Goal: Transaction & Acquisition: Book appointment/travel/reservation

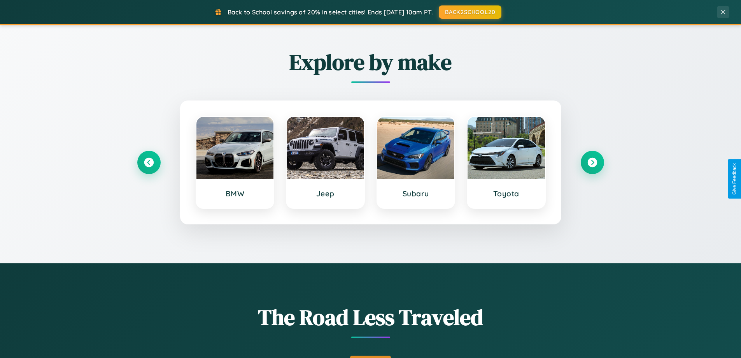
scroll to position [535, 0]
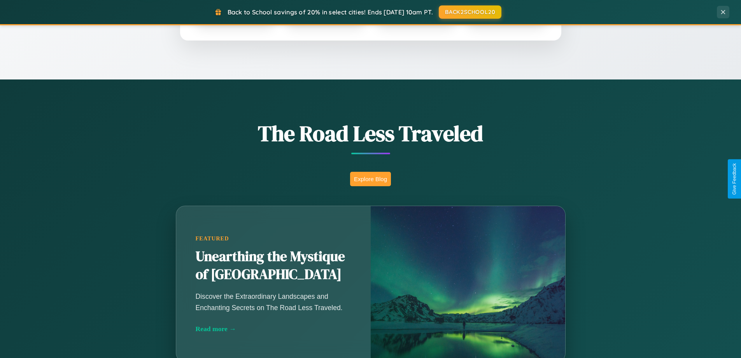
click at [370, 179] on button "Explore Blog" at bounding box center [370, 179] width 41 height 14
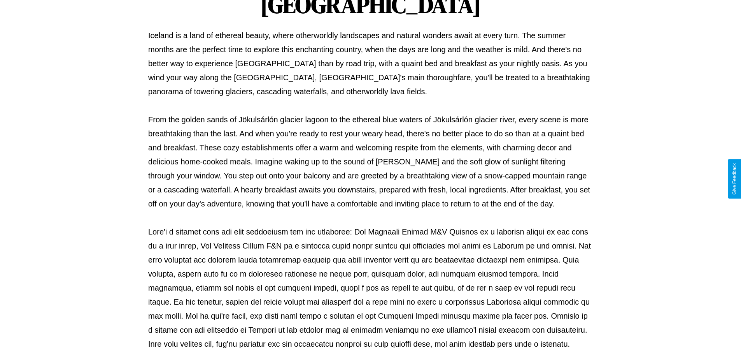
scroll to position [252, 0]
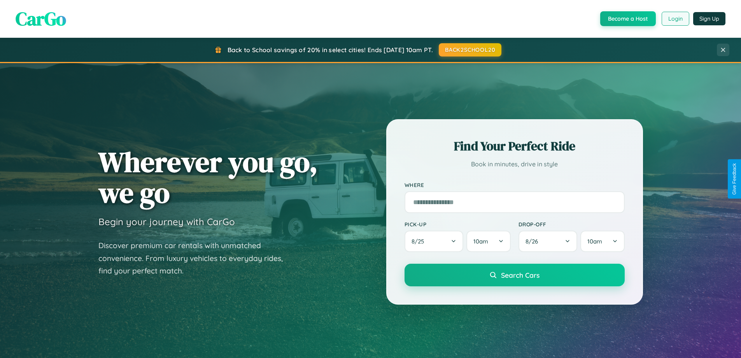
click at [675, 19] on button "Login" at bounding box center [676, 19] width 28 height 14
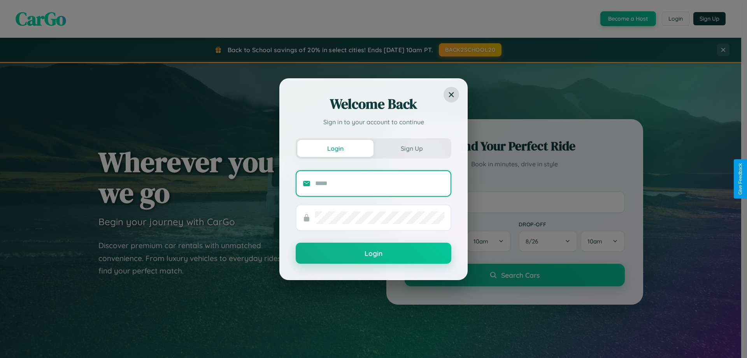
click at [380, 183] on input "text" at bounding box center [379, 183] width 129 height 12
type input "**********"
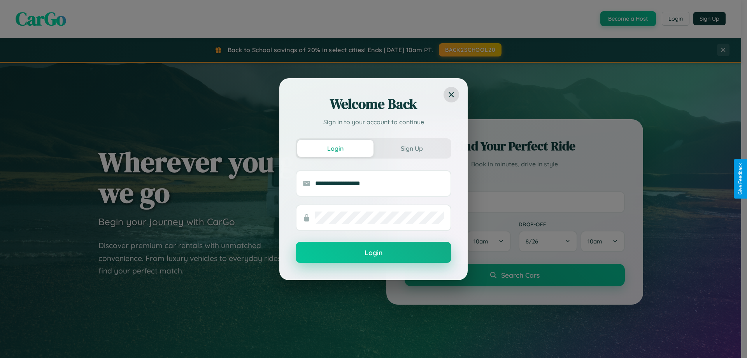
click at [374, 253] on button "Login" at bounding box center [374, 252] width 156 height 21
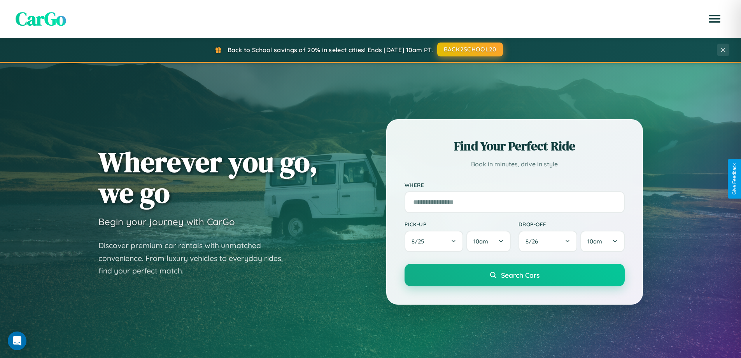
click at [470, 49] on button "BACK2SCHOOL20" at bounding box center [470, 49] width 66 height 14
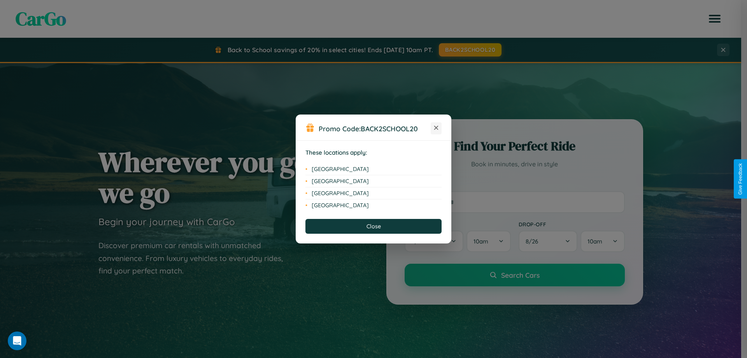
click at [436, 128] on icon at bounding box center [436, 128] width 4 height 4
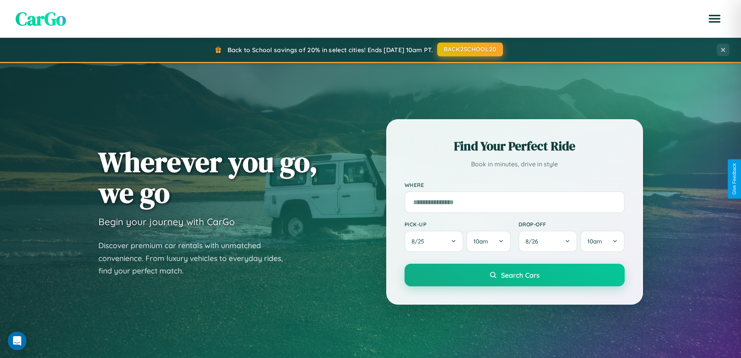
click at [470, 50] on button "BACK2SCHOOL20" at bounding box center [470, 49] width 66 height 14
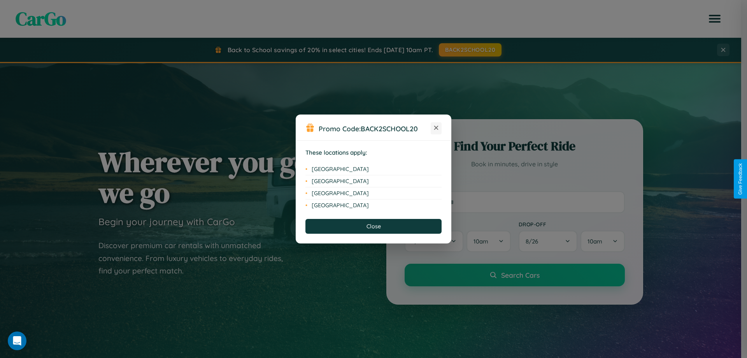
click at [436, 128] on icon at bounding box center [436, 128] width 4 height 4
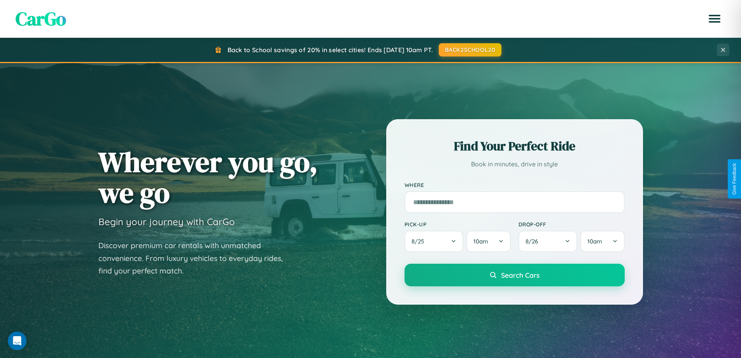
scroll to position [23, 0]
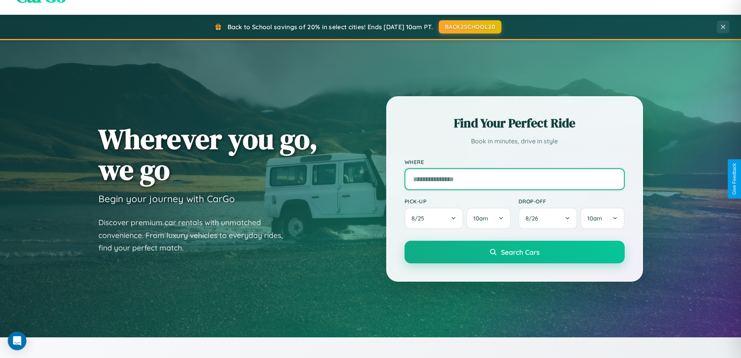
click at [514, 179] on input "text" at bounding box center [515, 179] width 220 height 22
type input "**********"
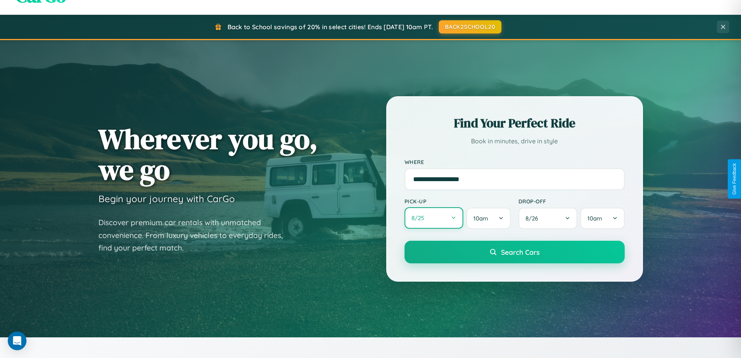
click at [434, 218] on button "8 / 25" at bounding box center [434, 217] width 59 height 21
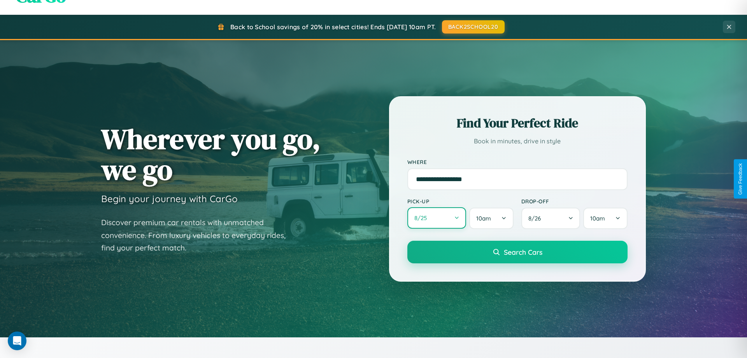
select select "*"
select select "****"
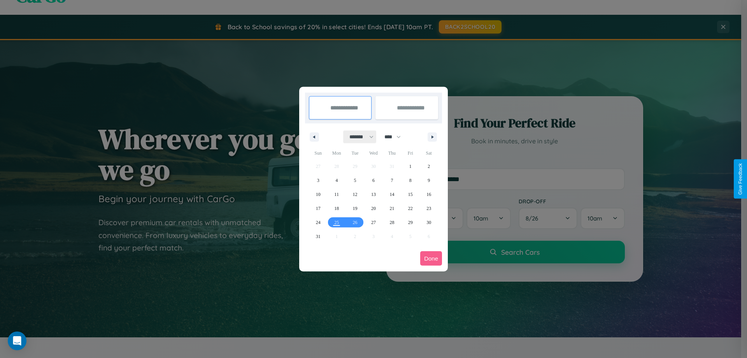
drag, startPoint x: 358, startPoint y: 137, endPoint x: 374, endPoint y: 156, distance: 24.9
click at [358, 137] on select "******* ******** ***** ***** *** **** **** ****** ********* ******* ******** **…" at bounding box center [360, 136] width 33 height 13
select select "**"
click at [429, 222] on span "29" at bounding box center [428, 222] width 5 height 14
type input "**********"
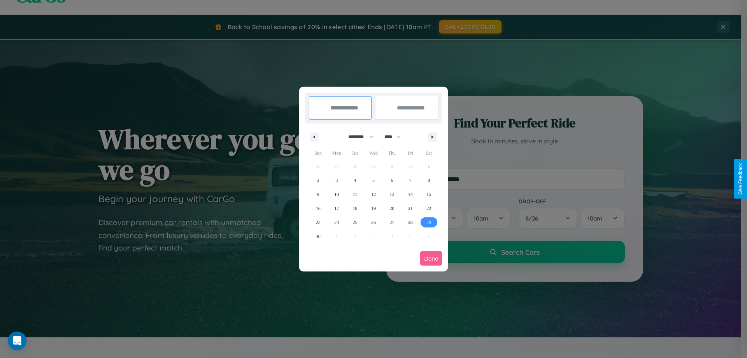
type input "**********"
click at [432, 137] on icon "button" at bounding box center [434, 136] width 4 height 3
select select "**"
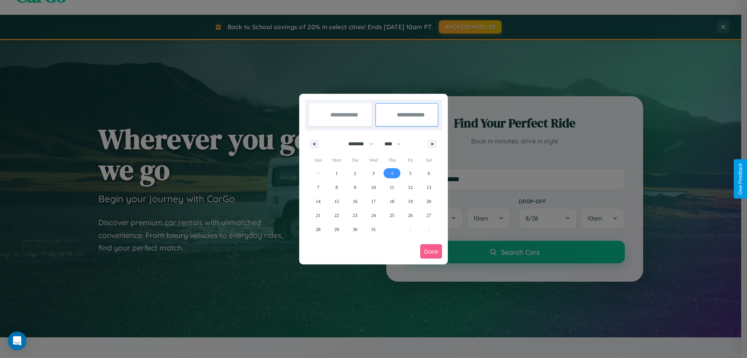
click at [392, 173] on span "4" at bounding box center [392, 173] width 2 height 14
type input "**********"
select select "**"
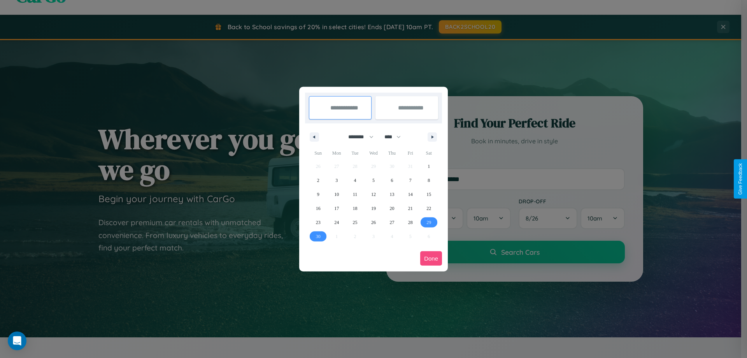
click at [431, 258] on button "Done" at bounding box center [431, 258] width 22 height 14
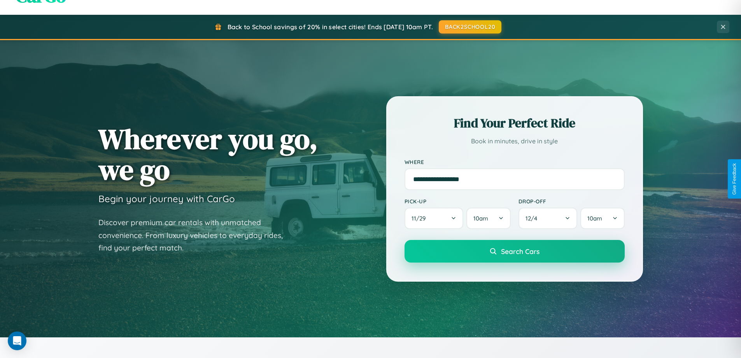
click at [514, 251] on span "Search Cars" at bounding box center [520, 251] width 39 height 9
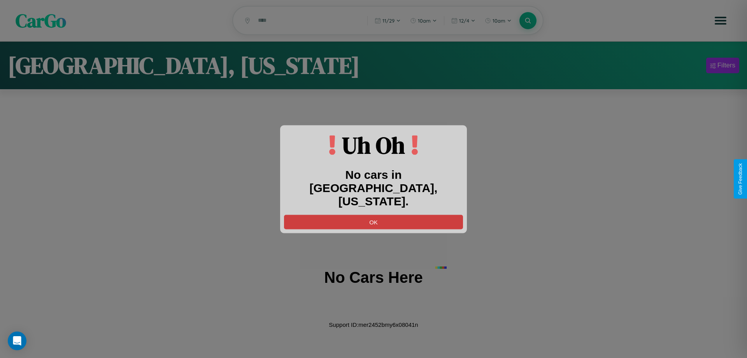
click at [374, 214] on button "OK" at bounding box center [373, 221] width 179 height 14
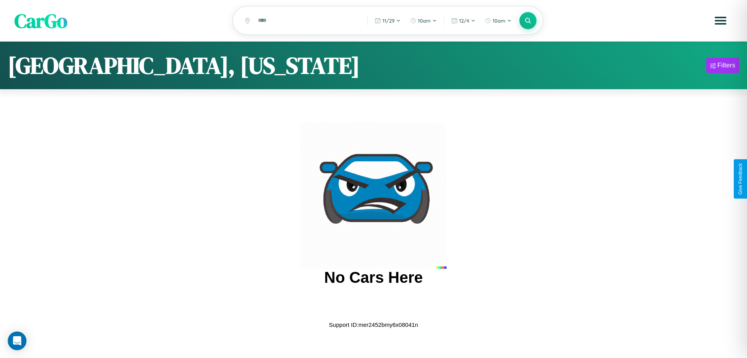
click at [41, 21] on span "CarGo" at bounding box center [40, 20] width 53 height 27
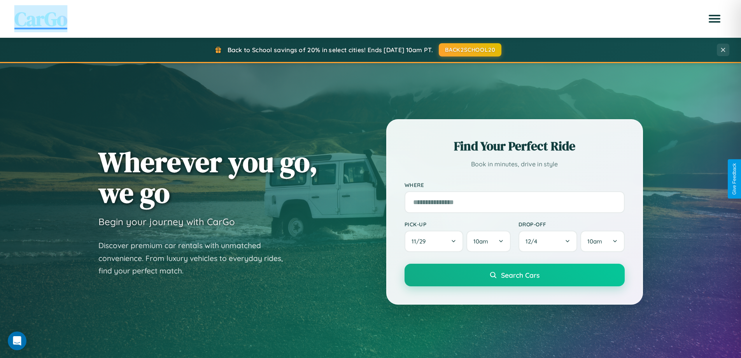
scroll to position [335, 0]
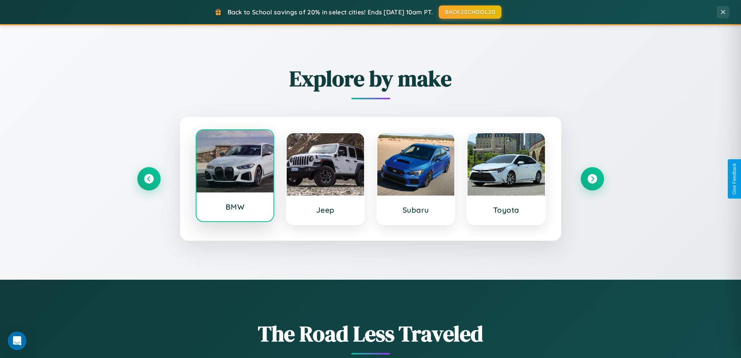
click at [235, 178] on div at bounding box center [234, 161] width 77 height 62
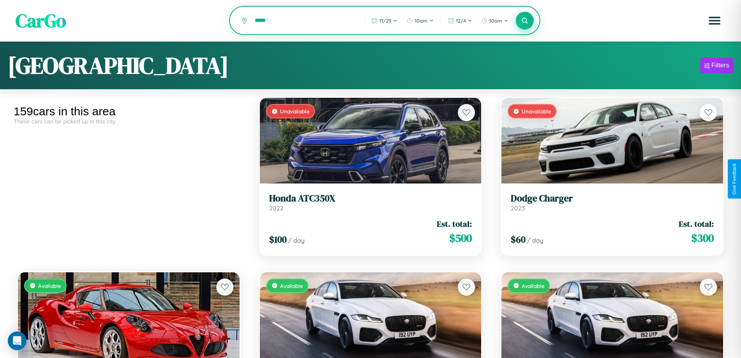
type input "*****"
click at [525, 21] on icon at bounding box center [524, 20] width 7 height 7
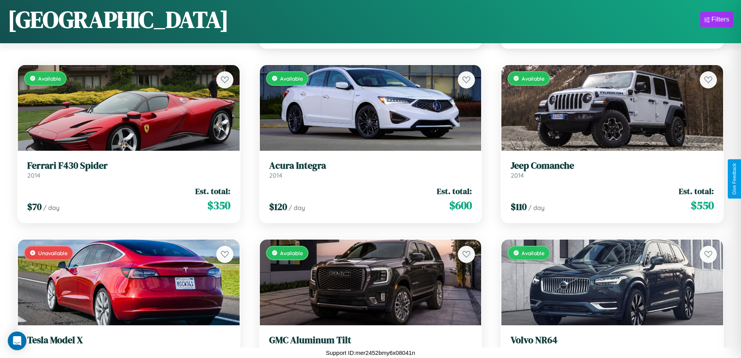
scroll to position [806, 0]
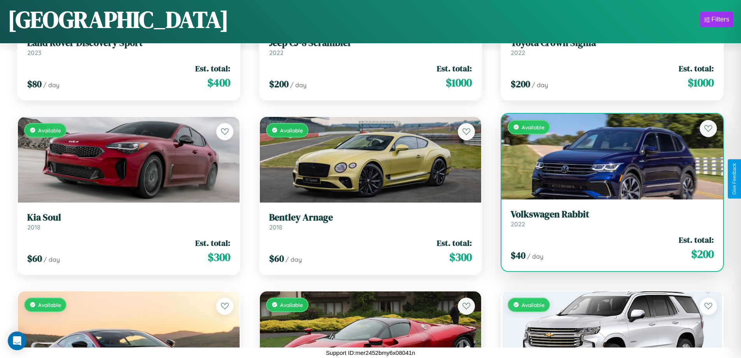
click at [607, 220] on link "Volkswagen Rabbit 2022" at bounding box center [612, 218] width 203 height 19
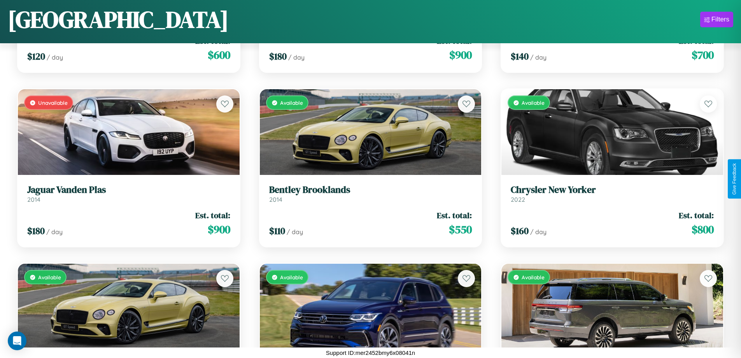
scroll to position [8647, 0]
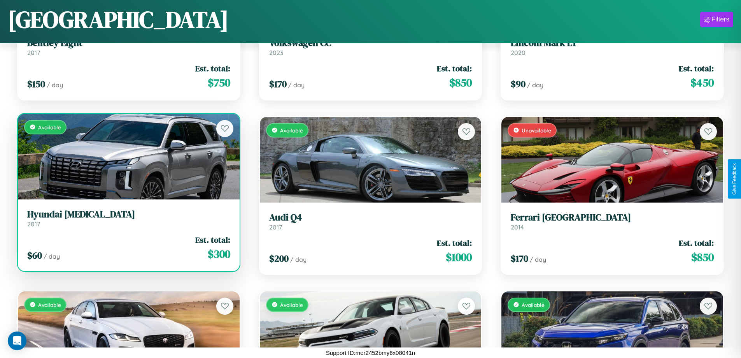
click at [128, 247] on div "$ 60 / day Est. total: $ 300" at bounding box center [128, 248] width 203 height 28
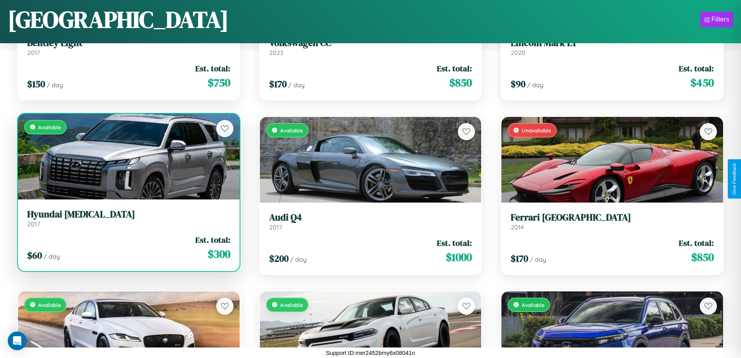
click at [128, 247] on div "$ 60 / day Est. total: $ 300" at bounding box center [128, 248] width 203 height 28
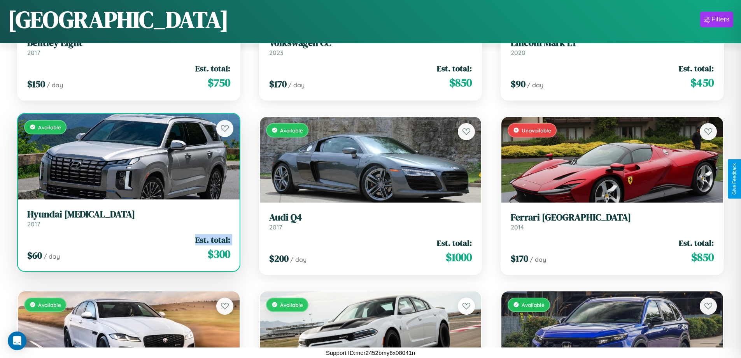
click at [128, 247] on div "$ 60 / day Est. total: $ 300" at bounding box center [128, 248] width 203 height 28
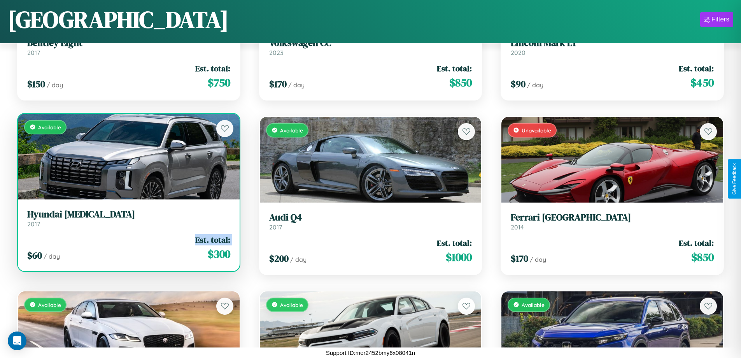
click at [128, 247] on div "$ 60 / day Est. total: $ 300" at bounding box center [128, 248] width 203 height 28
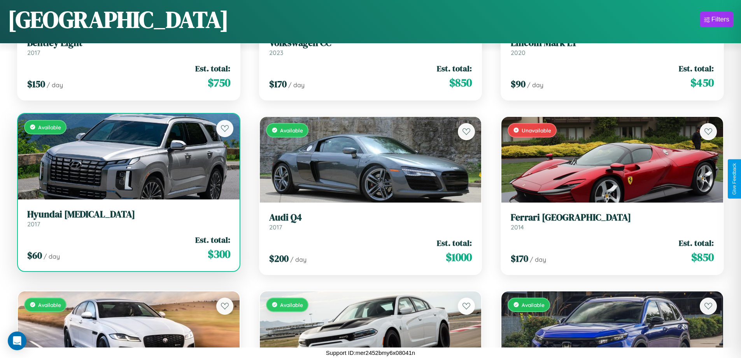
click at [128, 247] on div "$ 60 / day Est. total: $ 300" at bounding box center [128, 248] width 203 height 28
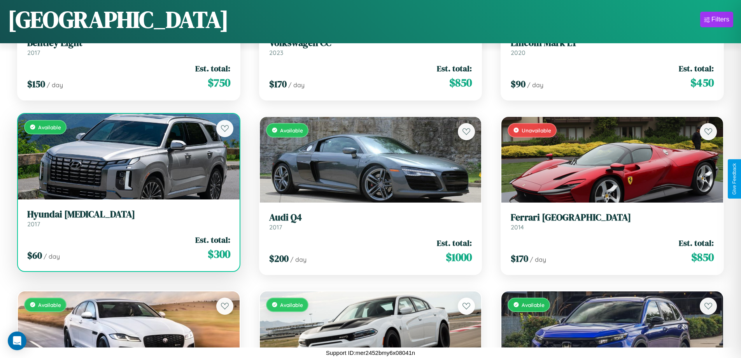
click at [128, 218] on h3 "Hyundai [MEDICAL_DATA]" at bounding box center [128, 214] width 203 height 11
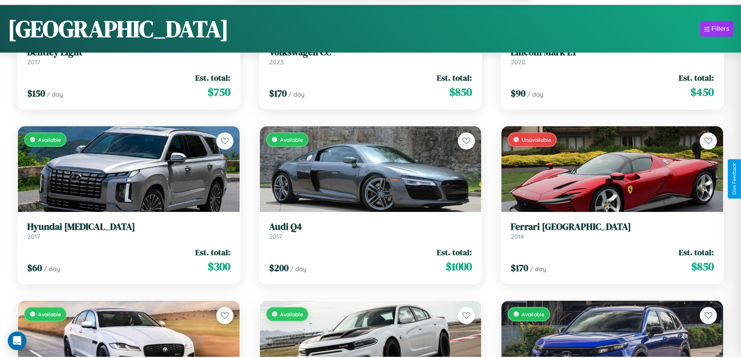
scroll to position [4557, 0]
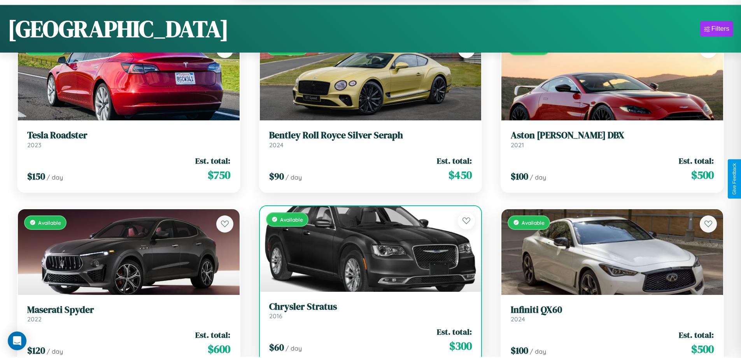
click at [367, 344] on div "$ 60 / day Est. total: $ 300" at bounding box center [370, 340] width 203 height 28
click at [367, 340] on div "$ 60 / day Est. total: $ 300" at bounding box center [370, 340] width 203 height 28
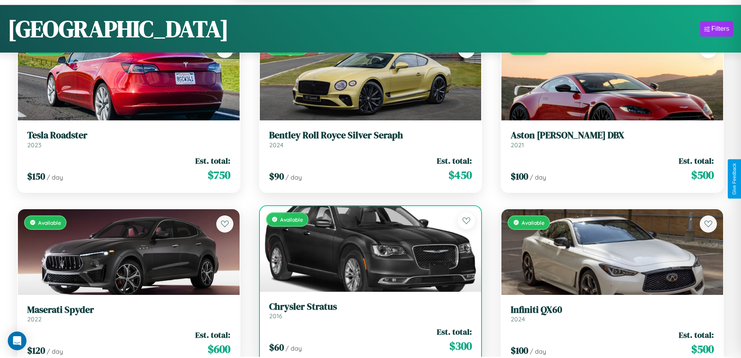
click at [367, 340] on div "$ 60 / day Est. total: $ 300" at bounding box center [370, 340] width 203 height 28
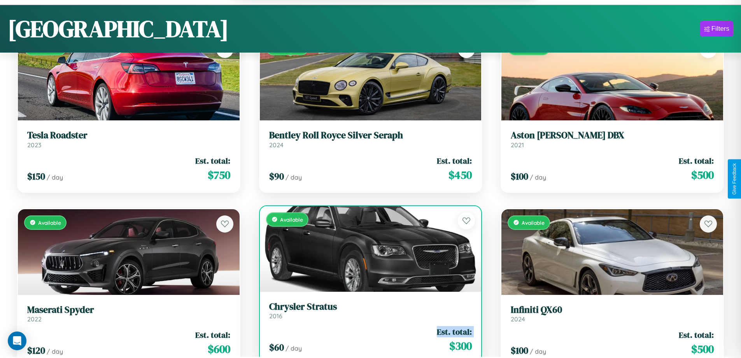
click at [367, 340] on div "$ 60 / day Est. total: $ 300" at bounding box center [370, 340] width 203 height 28
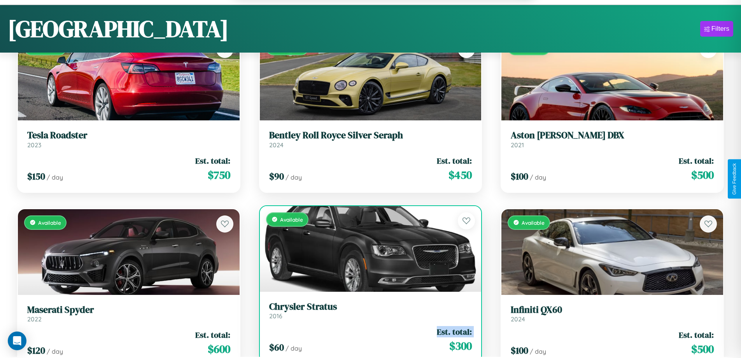
click at [367, 340] on div "$ 60 / day Est. total: $ 300" at bounding box center [370, 340] width 203 height 28
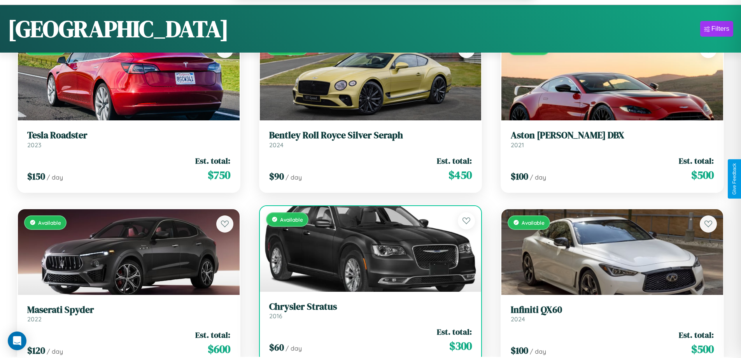
click at [367, 340] on div "$ 60 / day Est. total: $ 300" at bounding box center [370, 340] width 203 height 28
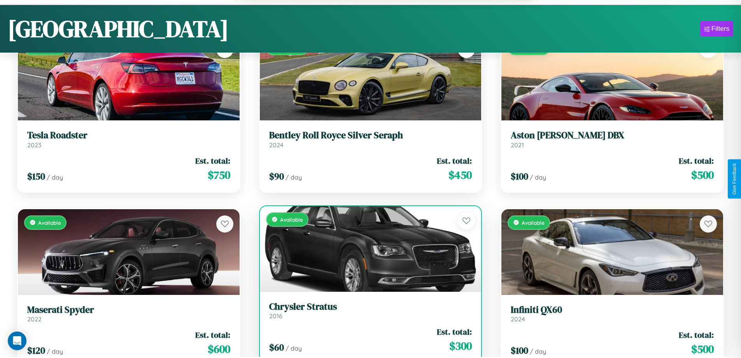
click at [367, 311] on h3 "Chrysler Stratus" at bounding box center [370, 306] width 203 height 11
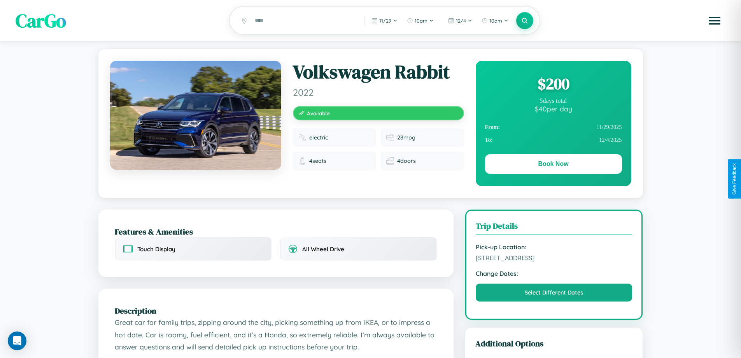
scroll to position [202, 0]
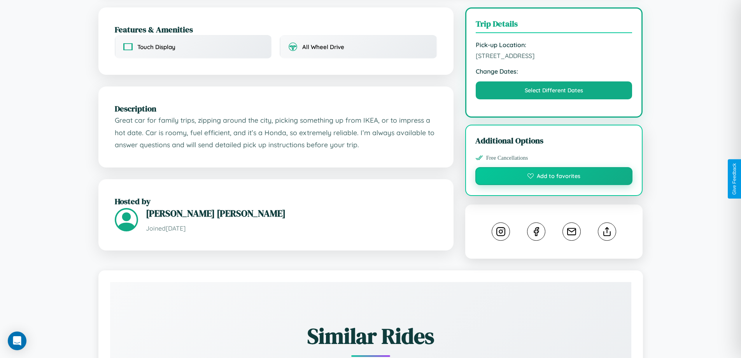
click at [554, 177] on button "Add to favorites" at bounding box center [554, 176] width 158 height 18
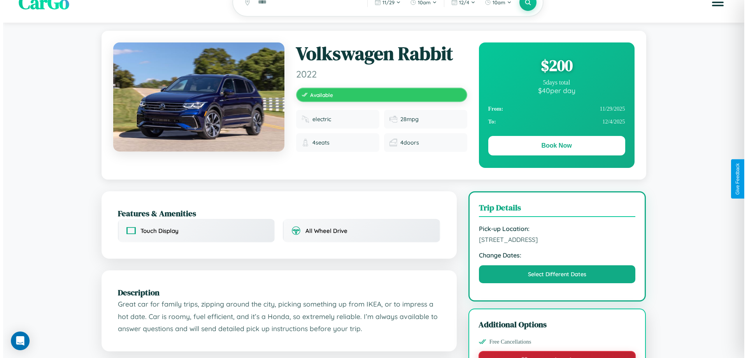
scroll to position [0, 0]
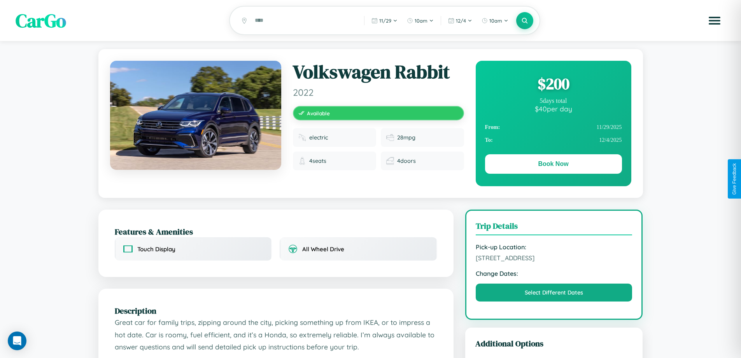
click at [553, 85] on div "$ 200" at bounding box center [553, 83] width 137 height 21
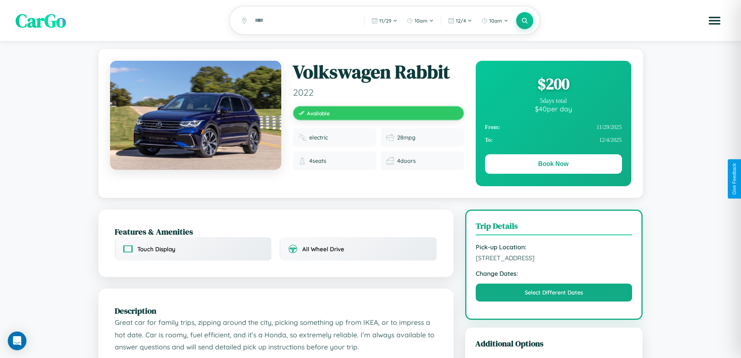
click at [553, 85] on div "$ 200" at bounding box center [553, 83] width 137 height 21
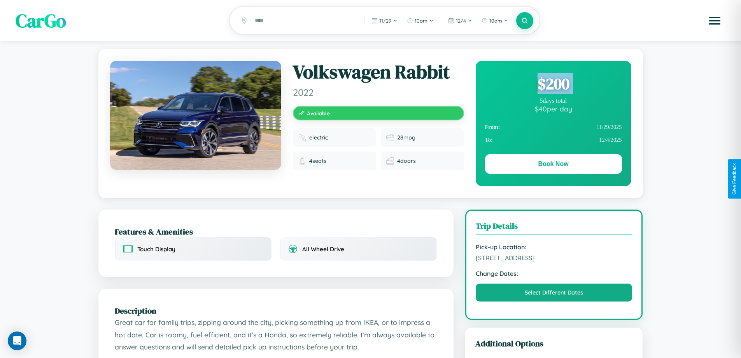
click at [553, 85] on div "$ 200" at bounding box center [553, 83] width 137 height 21
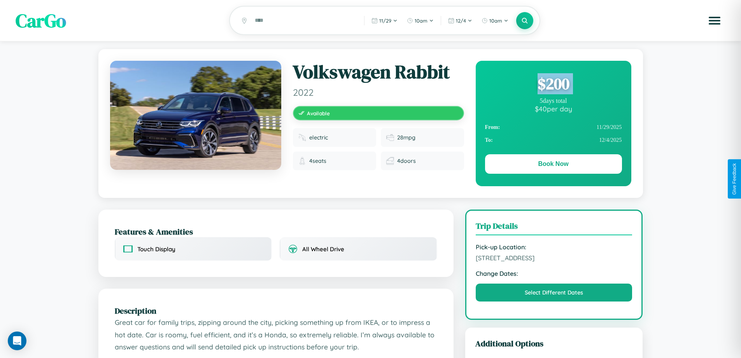
click at [553, 85] on div "$ 200" at bounding box center [553, 83] width 137 height 21
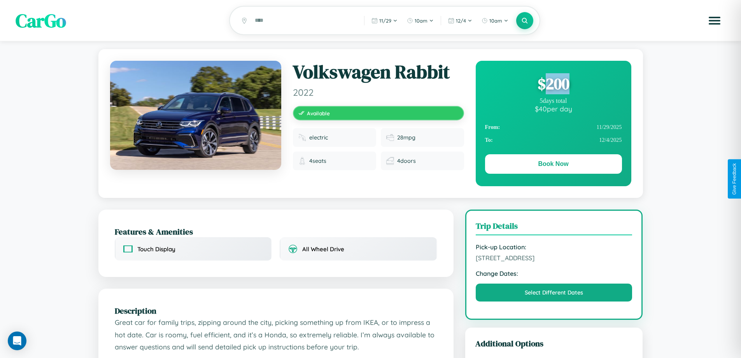
click at [553, 85] on div "$ 200" at bounding box center [553, 83] width 137 height 21
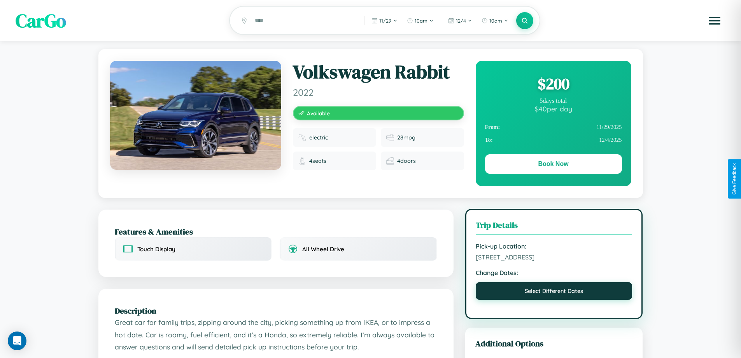
click at [554, 292] on button "Select Different Dates" at bounding box center [554, 291] width 157 height 18
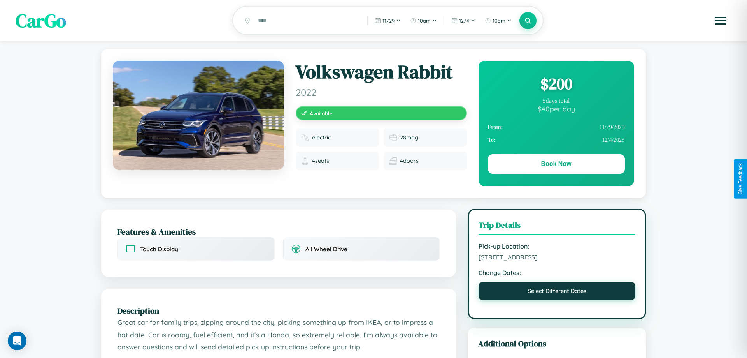
select select "*"
select select "****"
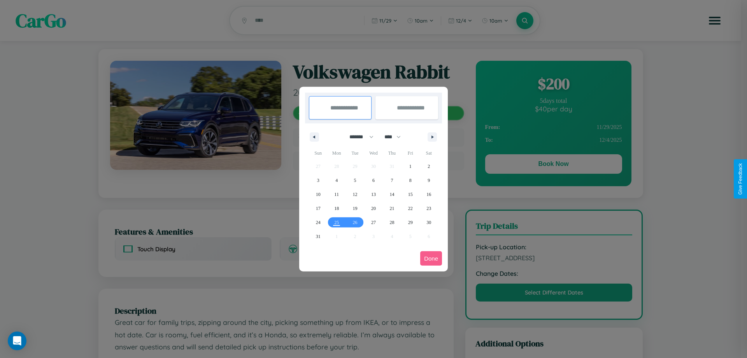
drag, startPoint x: 358, startPoint y: 137, endPoint x: 374, endPoint y: 156, distance: 24.9
click at [358, 137] on select "******* ******** ***** ***** *** **** **** ****** ********* ******* ******** **…" at bounding box center [360, 136] width 33 height 13
select select "*"
click at [396, 137] on select "**** **** **** **** **** **** **** **** **** **** **** **** **** **** **** ****…" at bounding box center [392, 136] width 23 height 13
select select "****"
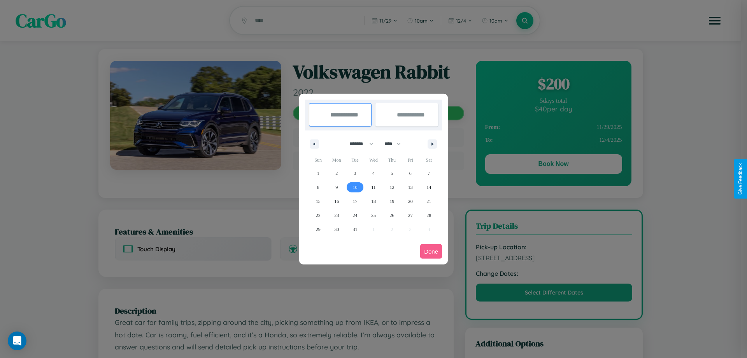
click at [355, 187] on span "10" at bounding box center [355, 187] width 5 height 14
type input "**********"
click at [410, 201] on span "20" at bounding box center [410, 201] width 5 height 14
type input "**********"
click at [431, 251] on button "Done" at bounding box center [431, 251] width 22 height 14
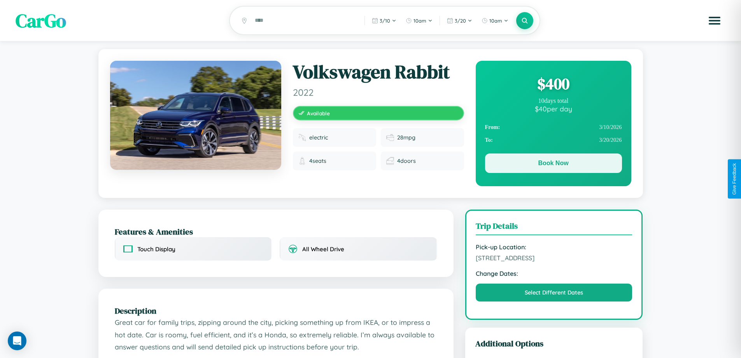
click at [553, 164] on button "Book Now" at bounding box center [553, 162] width 137 height 19
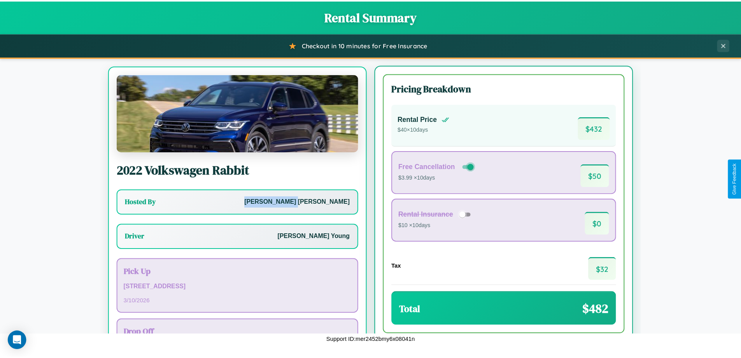
scroll to position [36, 0]
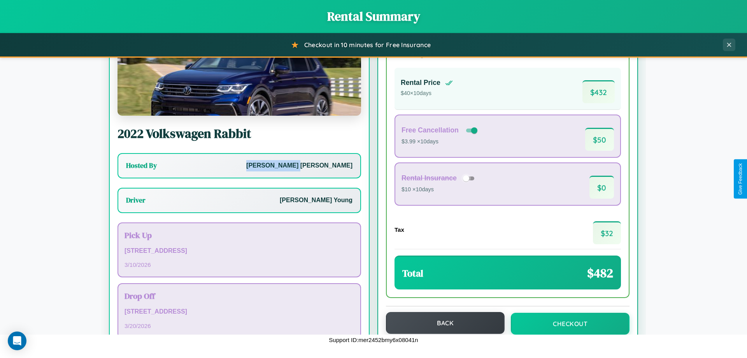
click at [442, 323] on button "Back" at bounding box center [445, 323] width 119 height 22
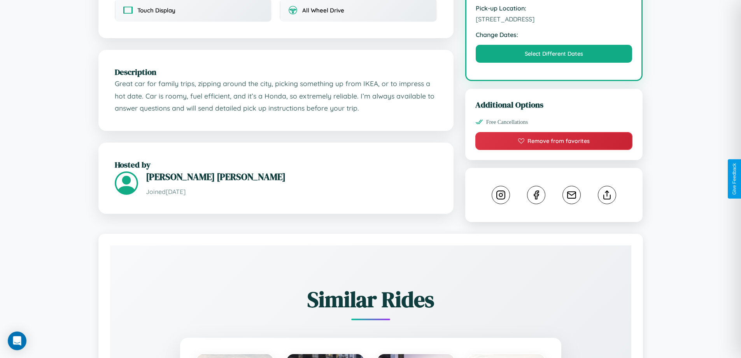
scroll to position [256, 0]
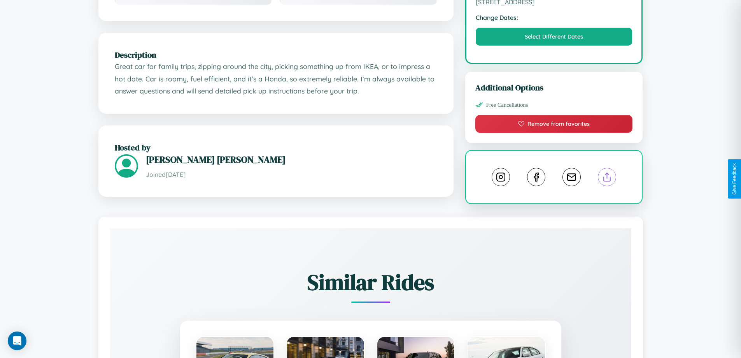
click at [607, 178] on line at bounding box center [607, 175] width 0 height 5
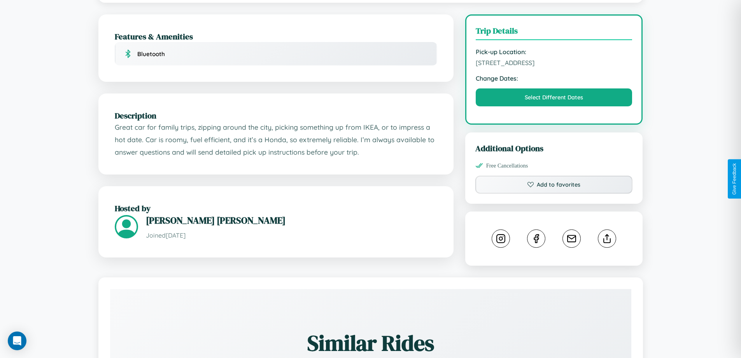
scroll to position [202, 0]
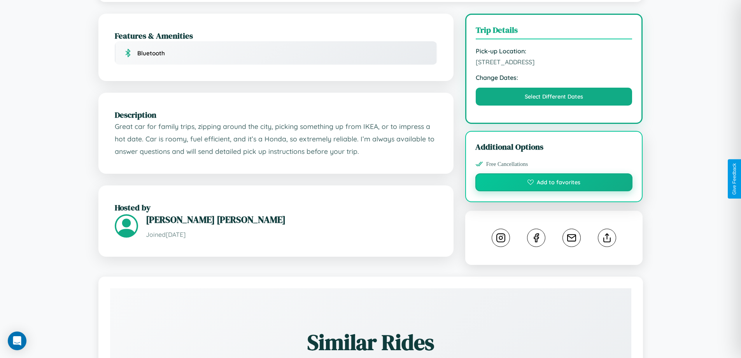
click at [554, 177] on button "Add to favorites" at bounding box center [554, 182] width 158 height 18
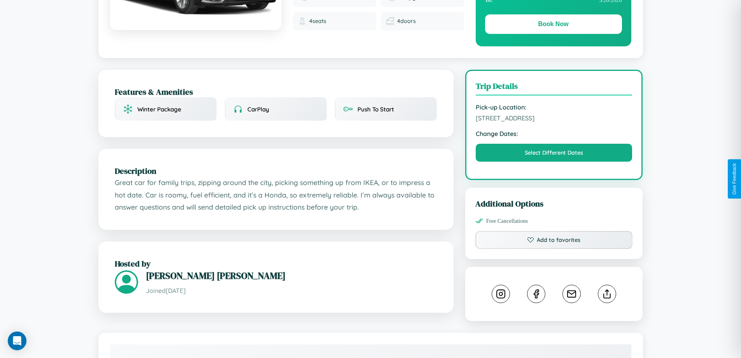
scroll to position [202, 0]
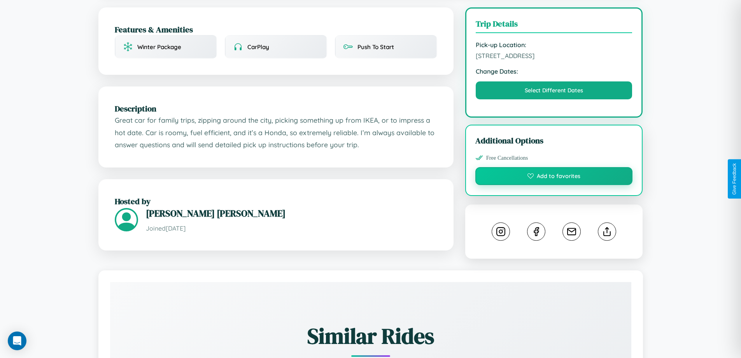
click at [554, 177] on button "Add to favorites" at bounding box center [554, 176] width 158 height 18
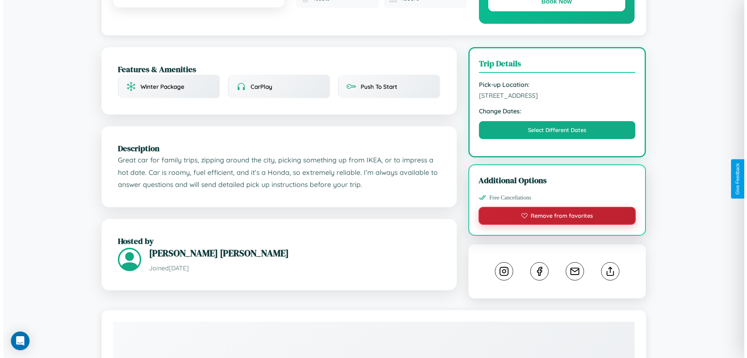
scroll to position [0, 0]
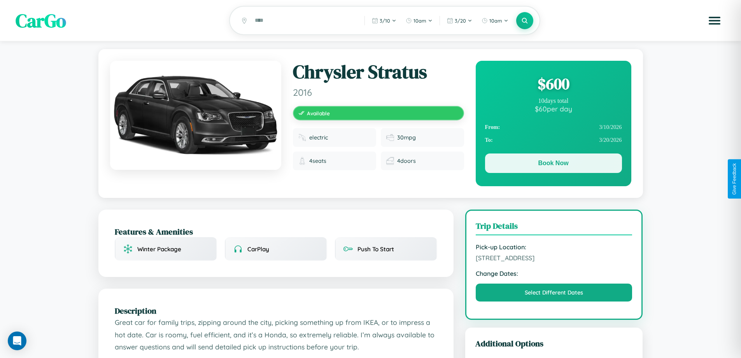
click at [553, 164] on button "Book Now" at bounding box center [553, 162] width 137 height 19
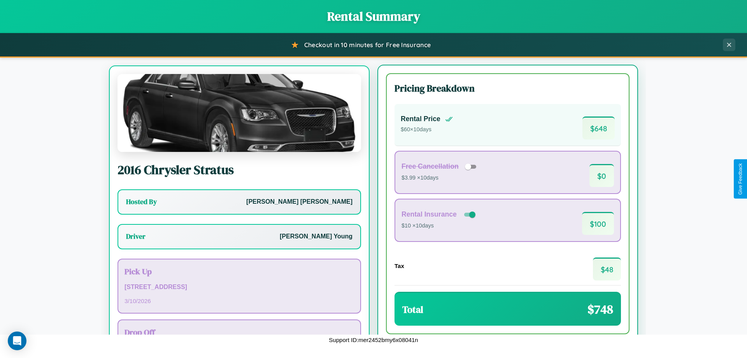
scroll to position [36, 0]
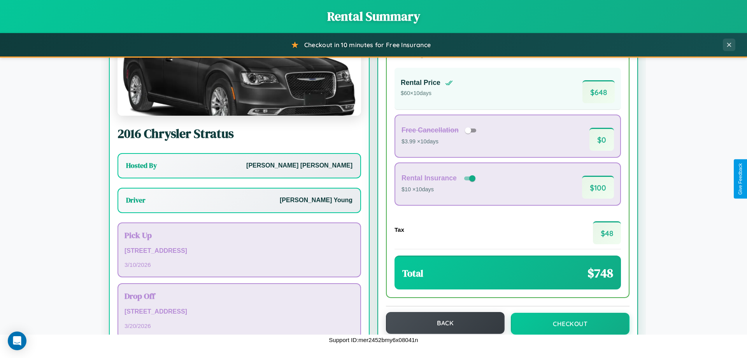
click at [442, 323] on button "Back" at bounding box center [445, 323] width 119 height 22
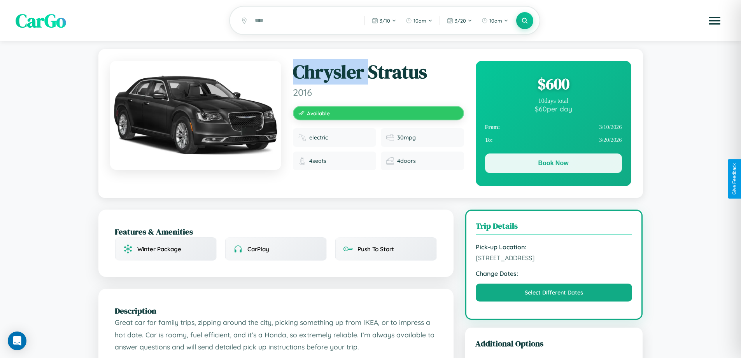
click at [553, 164] on button "Book Now" at bounding box center [553, 162] width 137 height 19
